Goal: Find specific page/section: Find specific page/section

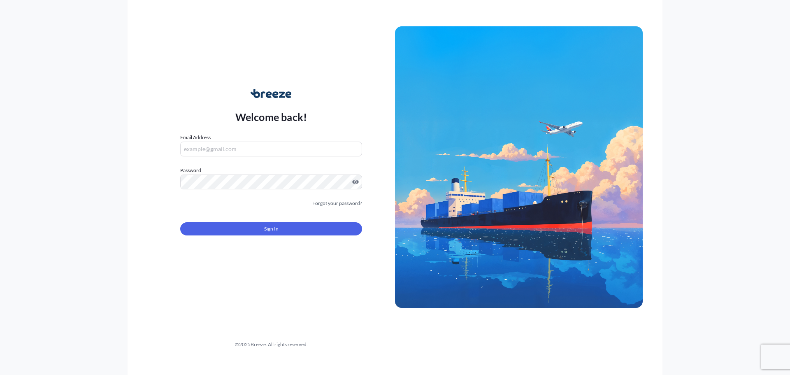
type input "[PERSON_NAME][EMAIL_ADDRESS][PERSON_NAME][DOMAIN_NAME]"
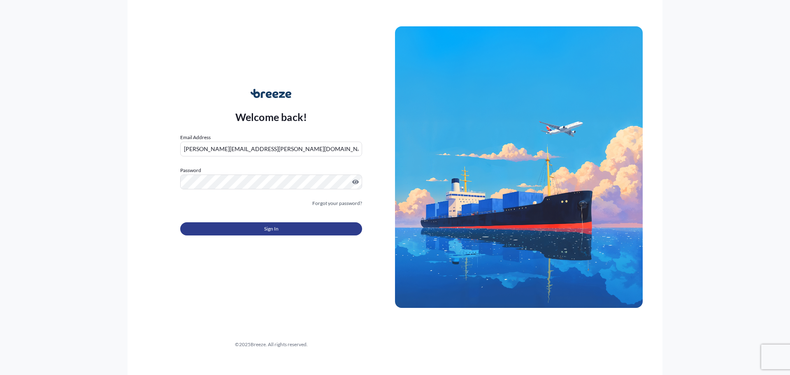
click at [270, 229] on span "Sign In" at bounding box center [271, 229] width 14 height 8
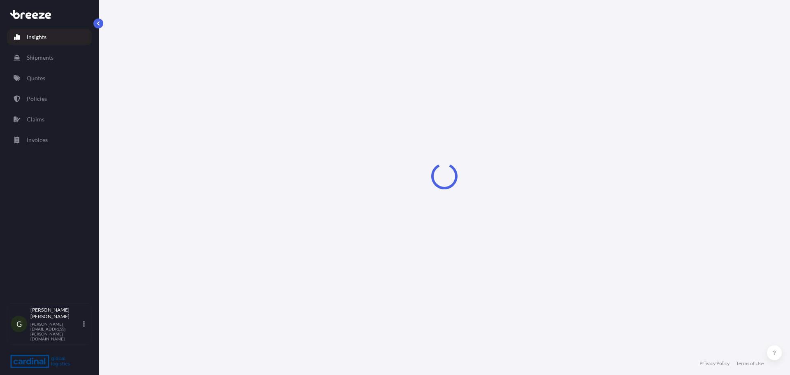
select select "2025"
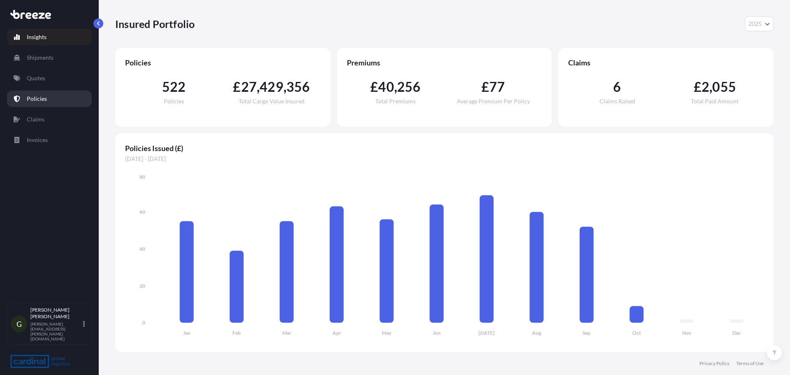
click at [66, 98] on link "Policies" at bounding box center [49, 99] width 85 height 16
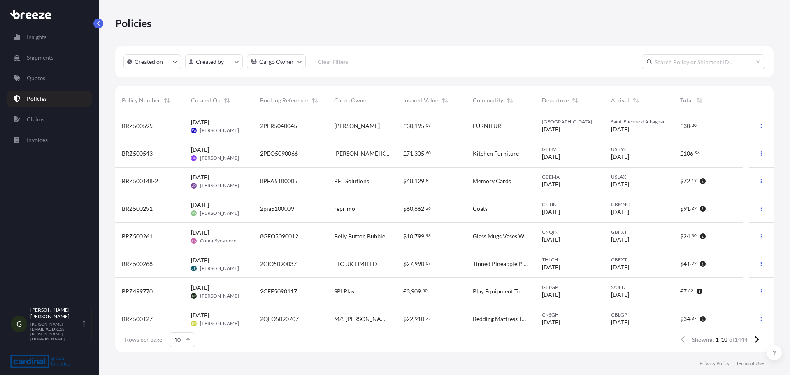
scroll to position [64, 0]
